Goal: Navigation & Orientation: Find specific page/section

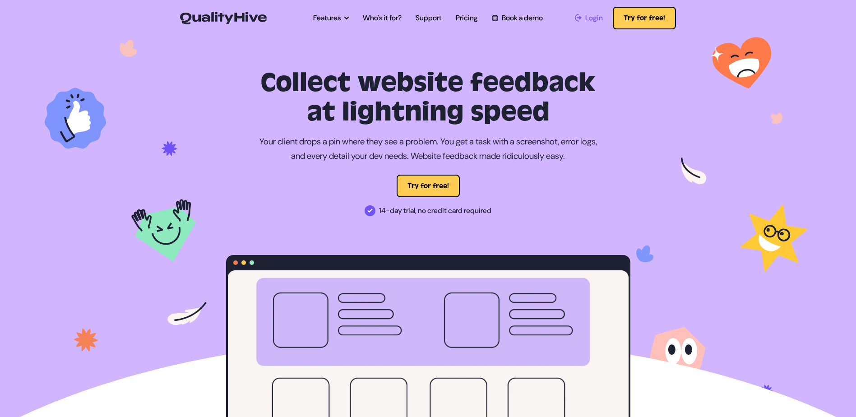
click at [586, 19] on span "Login" at bounding box center [594, 18] width 18 height 11
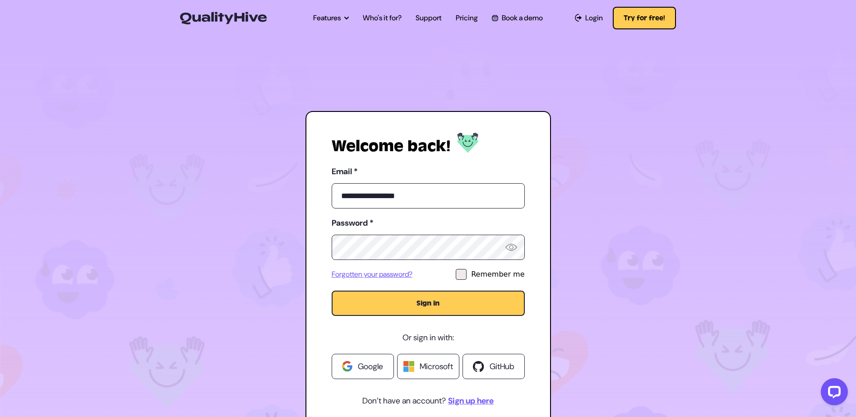
click at [332, 291] on button "Sign in" at bounding box center [428, 303] width 193 height 25
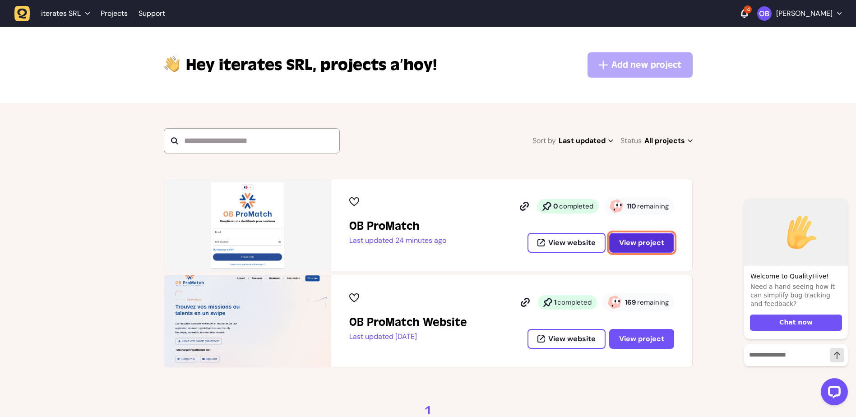
click at [649, 242] on span "View project" at bounding box center [641, 242] width 45 height 7
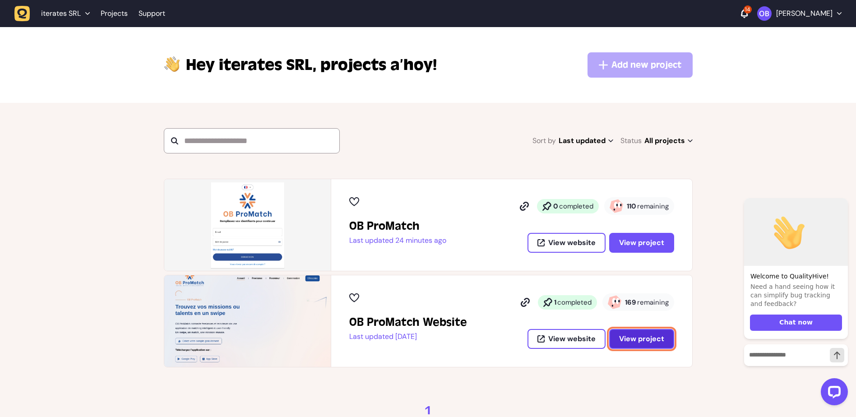
click at [632, 337] on span "View project" at bounding box center [641, 338] width 45 height 7
